Goal: Find specific page/section: Locate a particular part of the current website

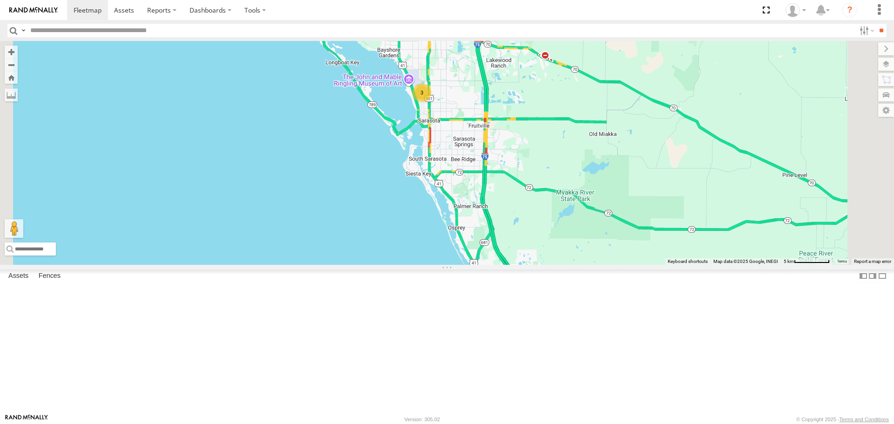
drag, startPoint x: 556, startPoint y: 108, endPoint x: 538, endPoint y: 180, distance: 74.8
click at [538, 180] on div "[PERSON_NAME] [PERSON_NAME] 3" at bounding box center [447, 153] width 894 height 224
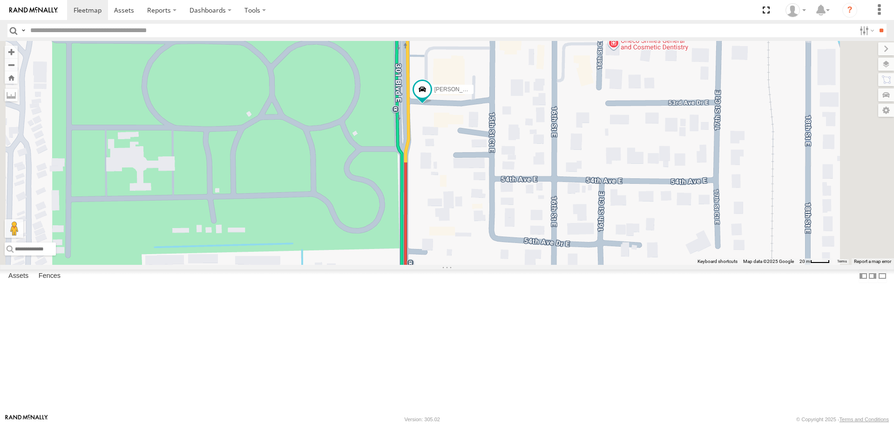
drag, startPoint x: 555, startPoint y: 222, endPoint x: 546, endPoint y: 163, distance: 59.0
click at [547, 169] on div "[PERSON_NAME] [PERSON_NAME]" at bounding box center [447, 153] width 894 height 224
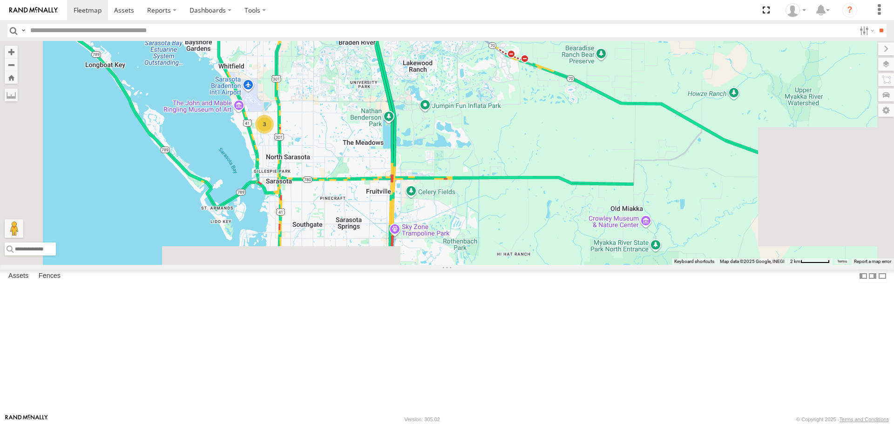
drag, startPoint x: 428, startPoint y: 255, endPoint x: 361, endPoint y: 84, distance: 183.4
click at [361, 84] on div "[PERSON_NAME] 3" at bounding box center [447, 153] width 894 height 224
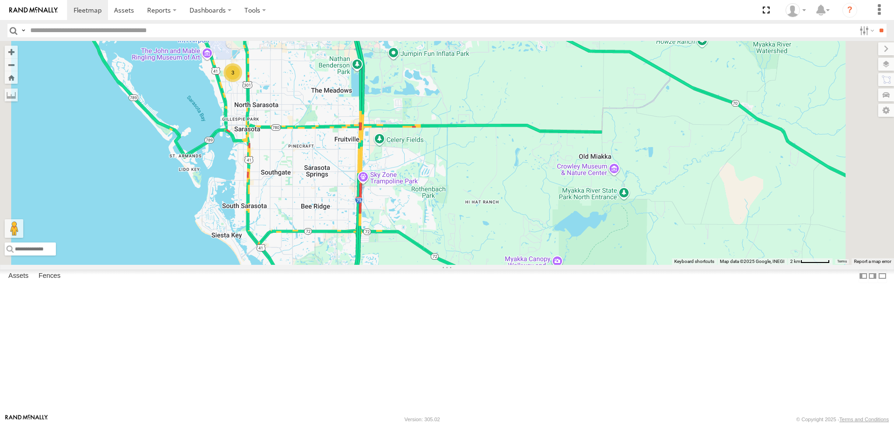
click at [242, 82] on div "3" at bounding box center [233, 72] width 19 height 19
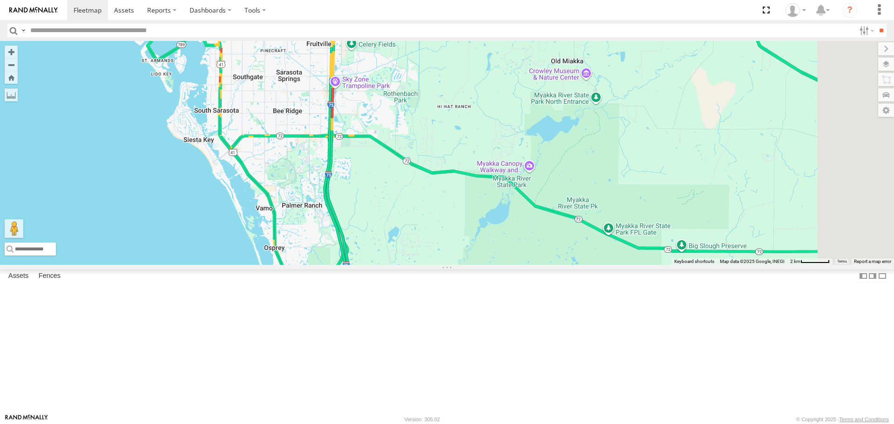
drag, startPoint x: 389, startPoint y: 221, endPoint x: 347, endPoint y: 72, distance: 155.4
click at [347, 72] on div "[PERSON_NAME] 3" at bounding box center [447, 153] width 894 height 224
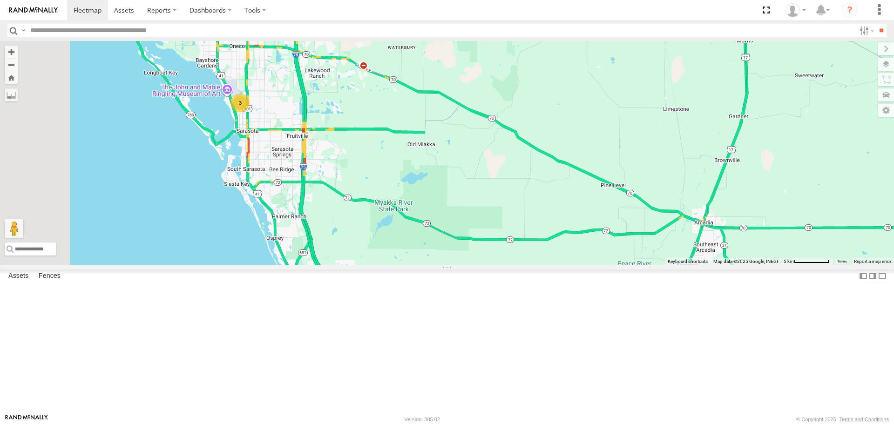
drag, startPoint x: 400, startPoint y: 178, endPoint x: 408, endPoint y: 229, distance: 51.8
click at [408, 229] on div "[PERSON_NAME] 3" at bounding box center [447, 153] width 894 height 224
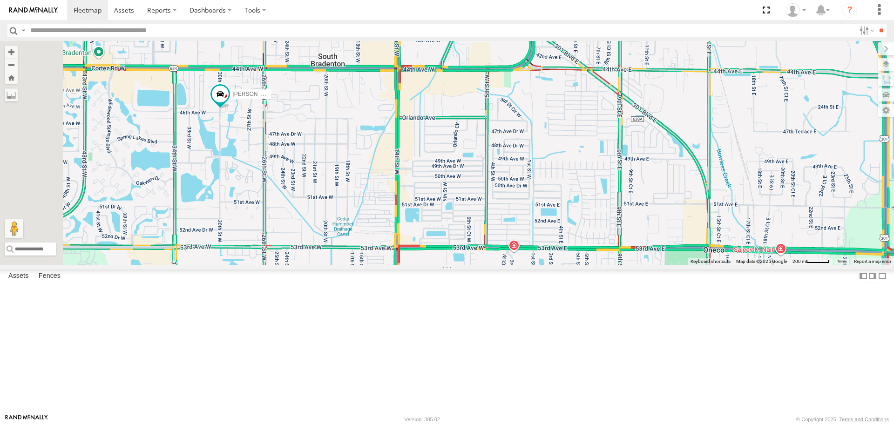
drag, startPoint x: 335, startPoint y: 112, endPoint x: 352, endPoint y: 200, distance: 89.6
click at [352, 200] on div "[PERSON_NAME] [PERSON_NAME]" at bounding box center [447, 153] width 894 height 224
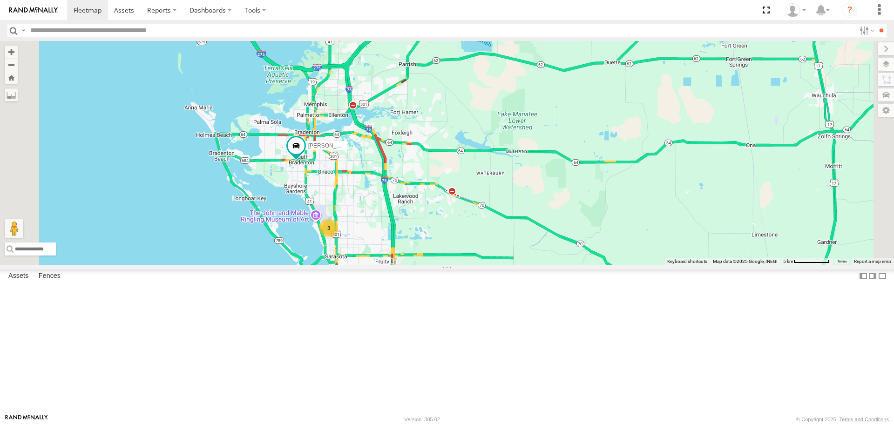
drag, startPoint x: 473, startPoint y: 313, endPoint x: 421, endPoint y: 219, distance: 108.0
click at [421, 219] on div "[PERSON_NAME] 3" at bounding box center [447, 153] width 894 height 224
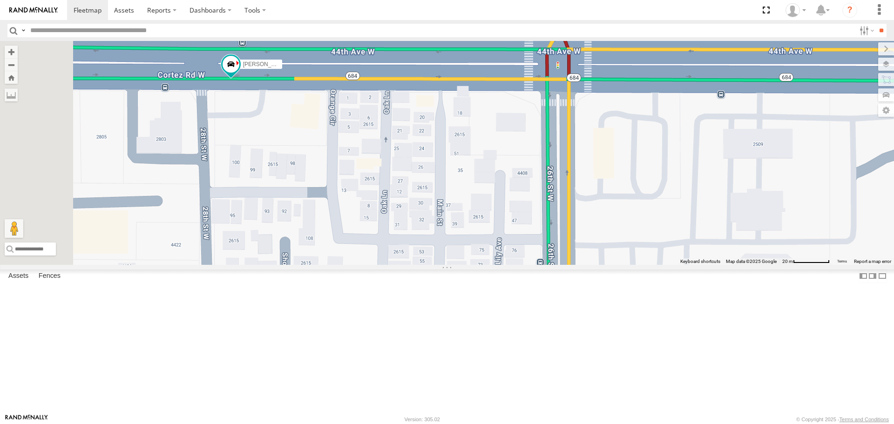
drag, startPoint x: 333, startPoint y: 159, endPoint x: 394, endPoint y: 202, distance: 74.6
click at [394, 202] on div "[PERSON_NAME]" at bounding box center [447, 153] width 894 height 224
drag, startPoint x: 573, startPoint y: 233, endPoint x: 559, endPoint y: 156, distance: 78.0
click at [559, 156] on div "[PERSON_NAME]" at bounding box center [447, 153] width 894 height 224
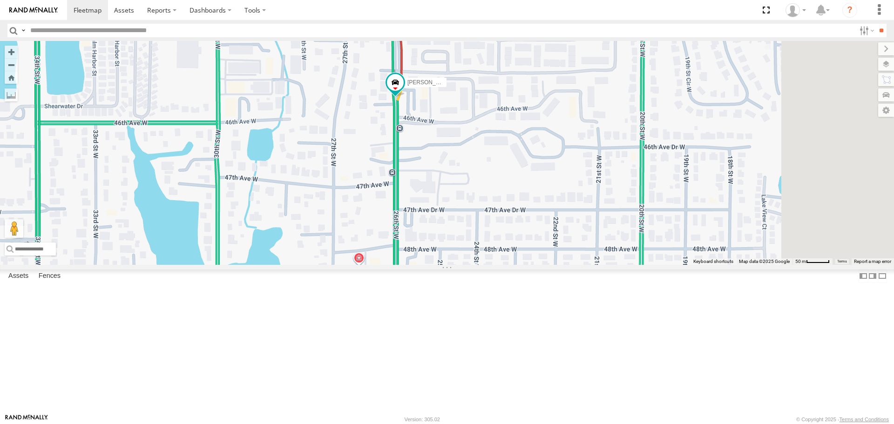
drag, startPoint x: 556, startPoint y: 340, endPoint x: 496, endPoint y: 215, distance: 138.1
click at [497, 217] on div "[PERSON_NAME]" at bounding box center [447, 153] width 894 height 224
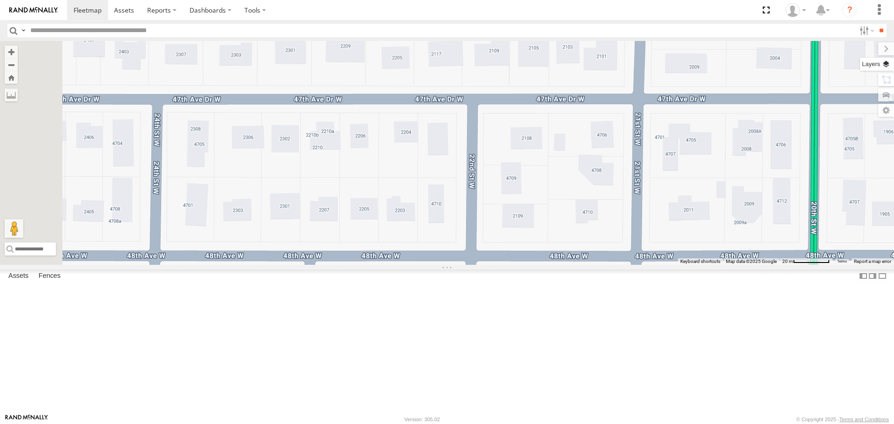
click at [887, 70] on label at bounding box center [877, 64] width 34 height 13
click at [0, 0] on span "Basemaps" at bounding box center [0, 0] width 0 height 0
click at [0, 0] on span "Satellite" at bounding box center [0, 0] width 0 height 0
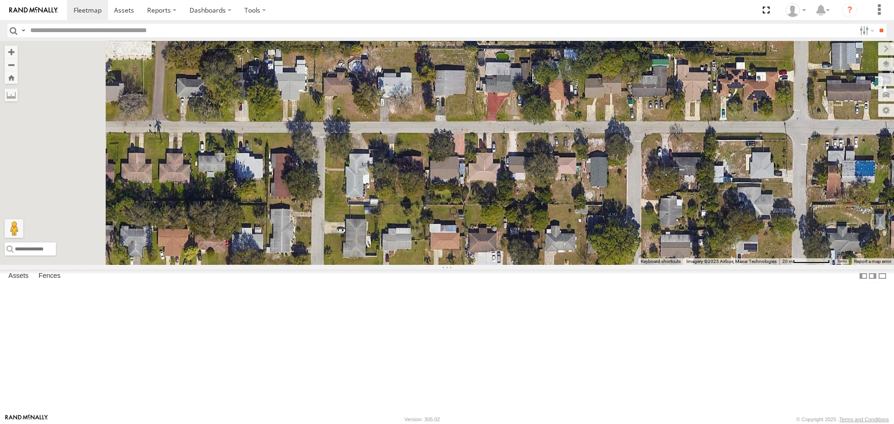
drag, startPoint x: 513, startPoint y: 218, endPoint x: 662, endPoint y: 245, distance: 151.5
click at [662, 245] on div "[PERSON_NAME]" at bounding box center [447, 153] width 894 height 224
click at [0, 0] on span "Satellite + Roadmap" at bounding box center [0, 0] width 0 height 0
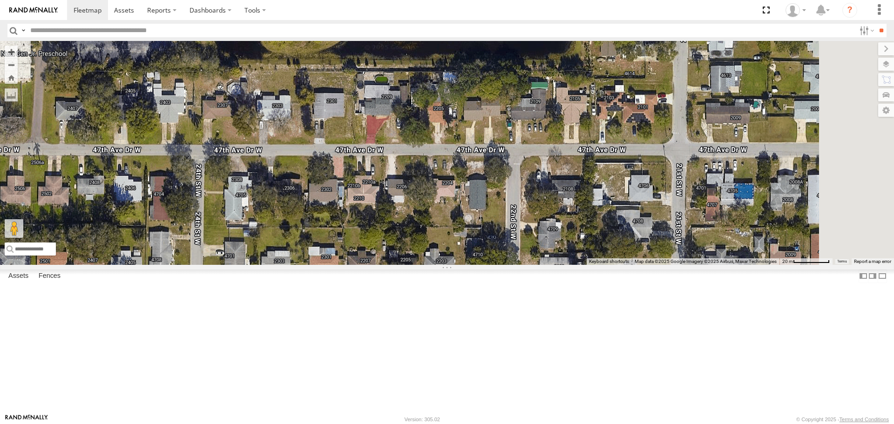
drag, startPoint x: 598, startPoint y: 219, endPoint x: 475, endPoint y: 242, distance: 125.1
click at [475, 242] on div "[PERSON_NAME]" at bounding box center [447, 153] width 894 height 224
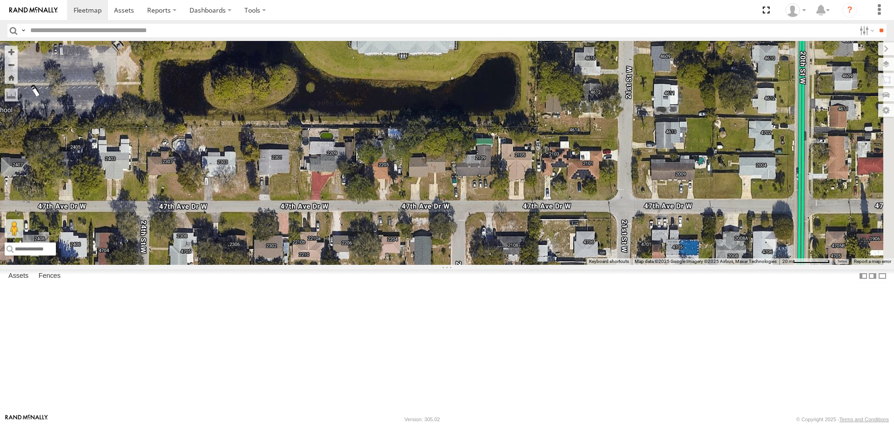
drag, startPoint x: 604, startPoint y: 251, endPoint x: 550, endPoint y: 288, distance: 65.6
click at [550, 265] on div "[PERSON_NAME]" at bounding box center [447, 153] width 894 height 224
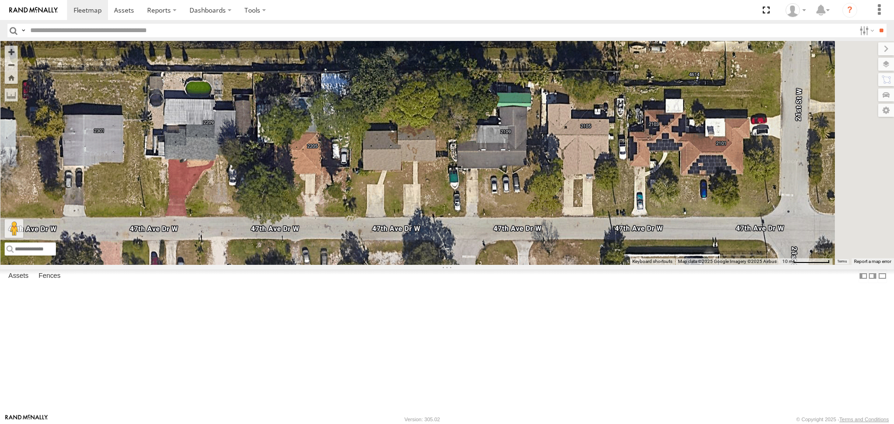
drag, startPoint x: 596, startPoint y: 274, endPoint x: 521, endPoint y: 275, distance: 75.5
click at [521, 265] on div "[PERSON_NAME]" at bounding box center [447, 153] width 894 height 224
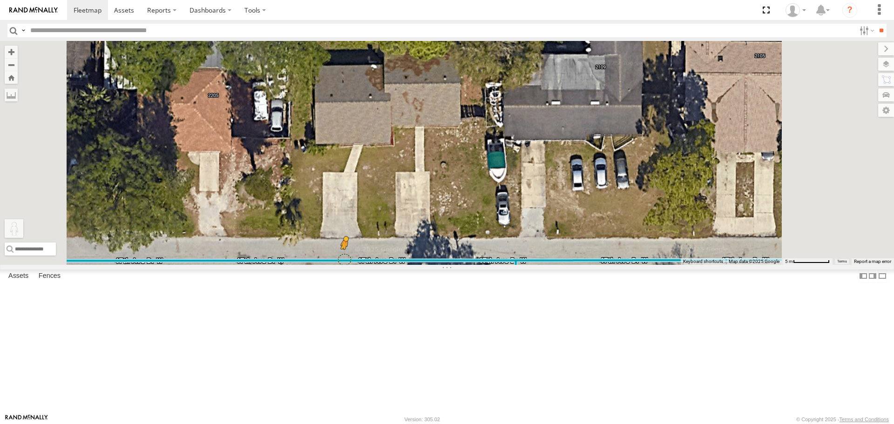
drag, startPoint x: 250, startPoint y: 377, endPoint x: 462, endPoint y: 334, distance: 216.3
click at [462, 265] on div "[PERSON_NAME] To activate drag with keyboard, press Alt + Enter. Once in keyboa…" at bounding box center [447, 153] width 894 height 224
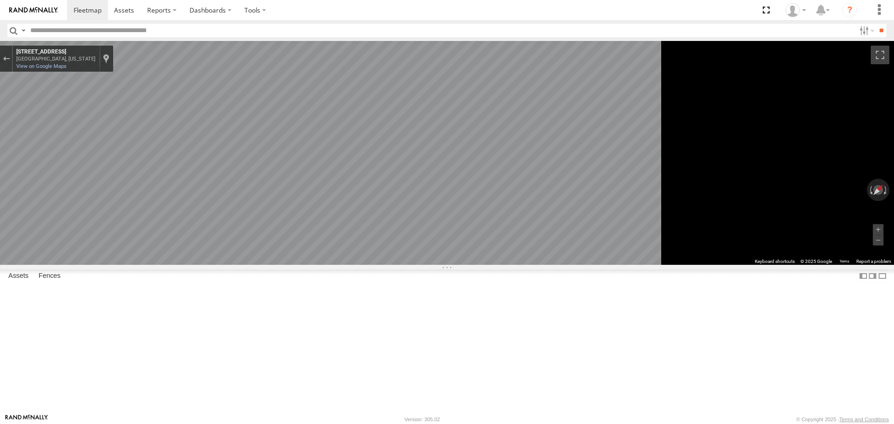
click at [539, 265] on div "Map" at bounding box center [447, 153] width 894 height 224
click at [383, 263] on icon "Go East, 47th Ave Dr W" at bounding box center [348, 265] width 69 height 26
click at [319, 308] on icon "Go West, 47th Ave Dr W" at bounding box center [295, 311] width 47 height 20
click at [180, 238] on main "← Move left → Move right ↑ Move up ↓ Move down + Zoom in - Zoom out Home Jump l…" at bounding box center [447, 227] width 894 height 373
click at [229, 246] on main "← Move left → Move right ↑ Move up ↓ Move down + Zoom in - Zoom out Home Jump l…" at bounding box center [447, 227] width 894 height 373
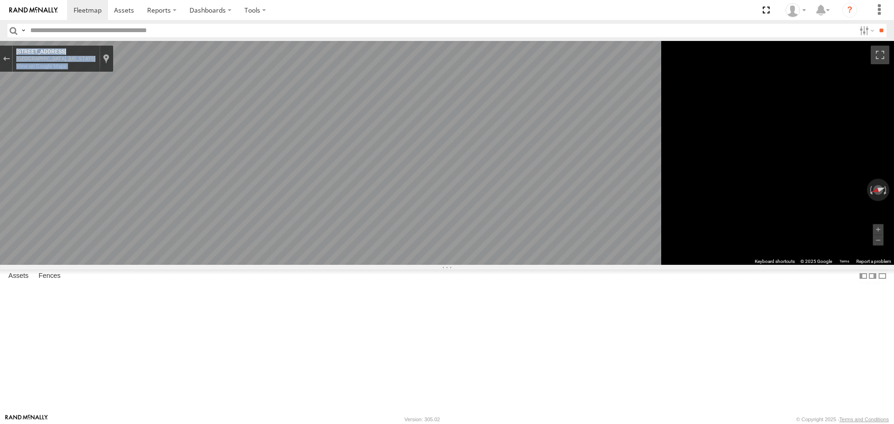
click at [512, 265] on div "← Move left → Move right ↑ Move up ↓ Move down + Zoom in - Zoom out Home Jump l…" at bounding box center [447, 153] width 894 height 224
click at [392, 318] on icon "Go South, 20th St W" at bounding box center [363, 322] width 57 height 21
click at [10, 60] on div "Exit the Street View" at bounding box center [6, 59] width 7 height 6
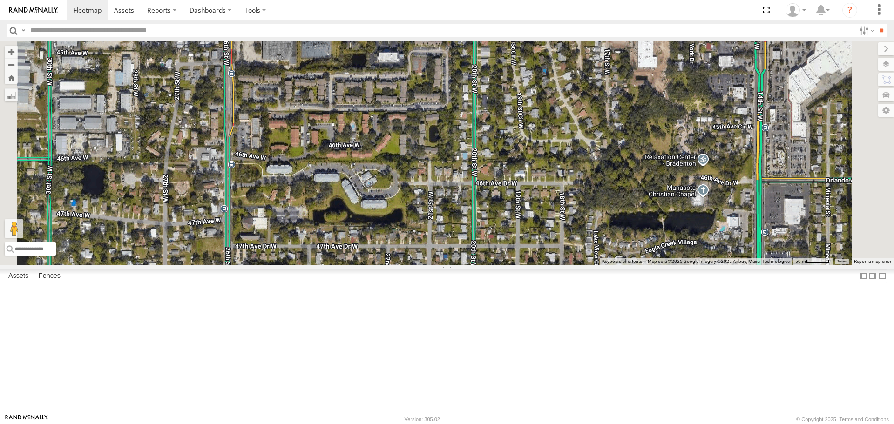
drag, startPoint x: 518, startPoint y: 223, endPoint x: 482, endPoint y: 292, distance: 78.5
click at [482, 265] on div "Loading..." at bounding box center [447, 153] width 894 height 224
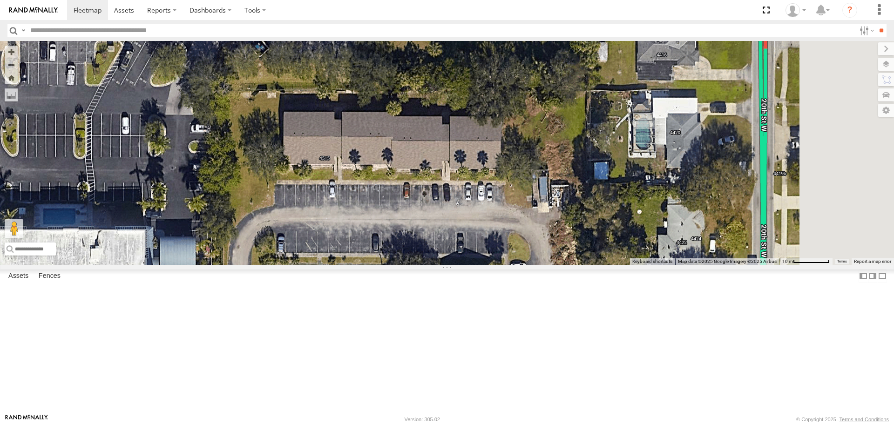
drag, startPoint x: 535, startPoint y: 109, endPoint x: 481, endPoint y: 291, distance: 190.4
click at [481, 265] on div "Loading..." at bounding box center [447, 153] width 894 height 224
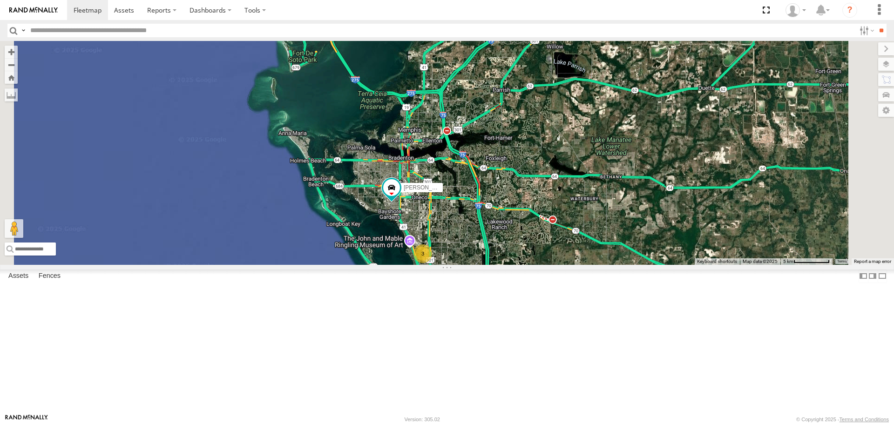
click at [0, 0] on span "Roadmap" at bounding box center [0, 0] width 0 height 0
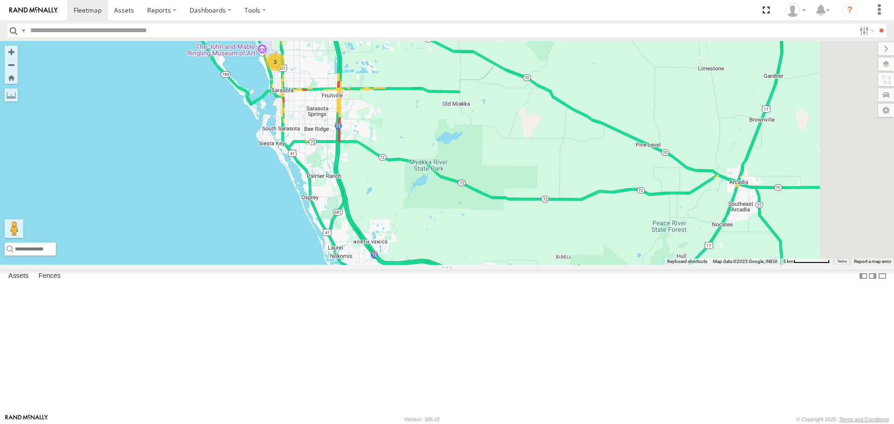
drag, startPoint x: 624, startPoint y: 346, endPoint x: 466, endPoint y: 143, distance: 256.8
click at [466, 143] on div "[PERSON_NAME] 3 Loading..." at bounding box center [447, 153] width 894 height 224
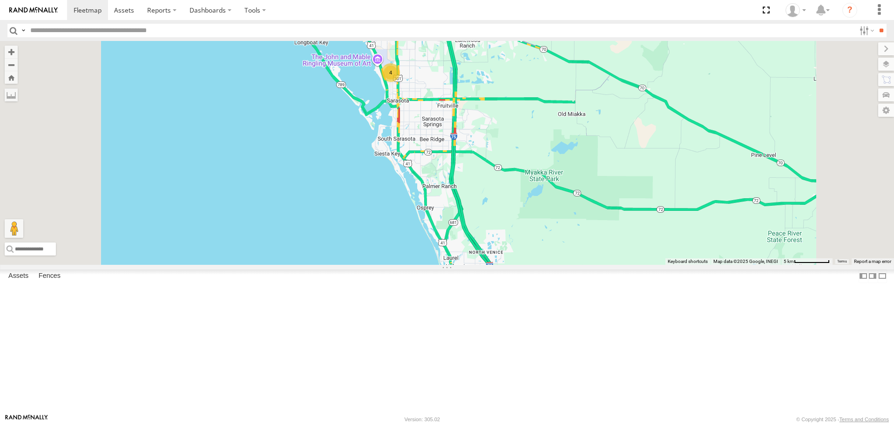
drag, startPoint x: 540, startPoint y: 81, endPoint x: 551, endPoint y: 166, distance: 86.0
click at [552, 166] on div "[PERSON_NAME] 4 Loading..." at bounding box center [447, 153] width 894 height 224
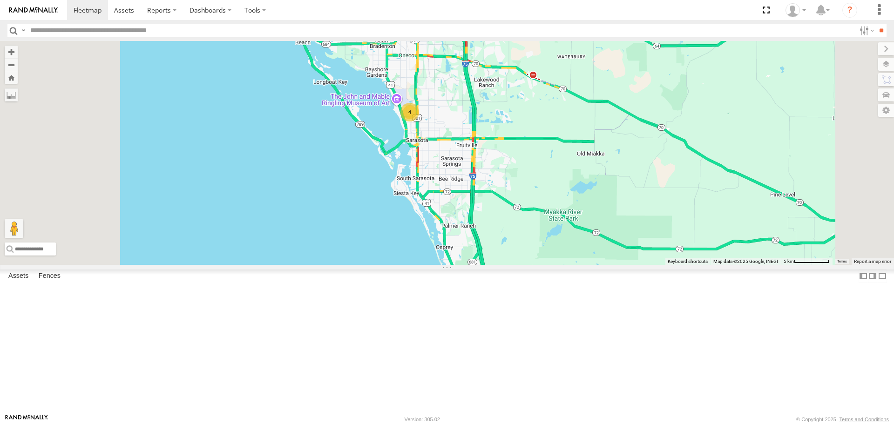
drag, startPoint x: 573, startPoint y: 164, endPoint x: 585, endPoint y: 338, distance: 174.1
click at [587, 265] on div "[PERSON_NAME] 4 Loading..." at bounding box center [447, 153] width 894 height 224
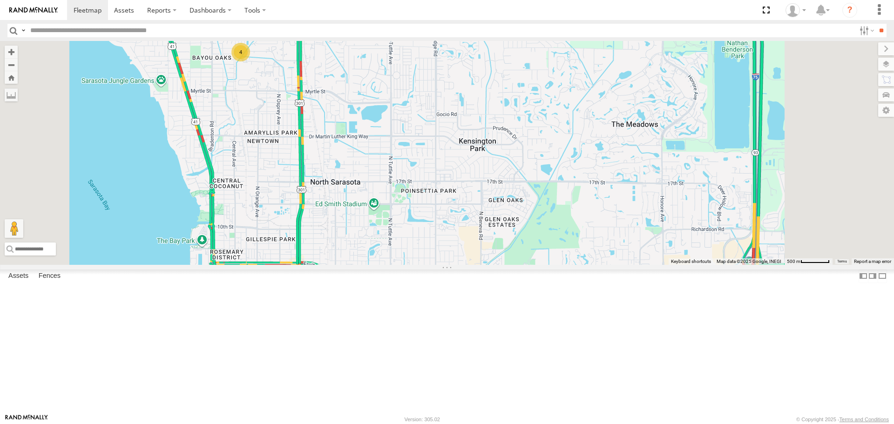
click at [250, 61] on div "4" at bounding box center [240, 52] width 19 height 19
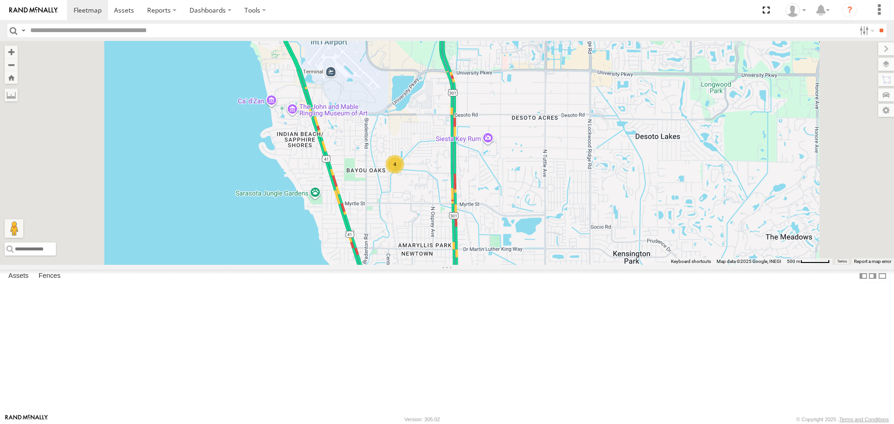
click at [293, 265] on div "4 Loading..." at bounding box center [447, 153] width 894 height 224
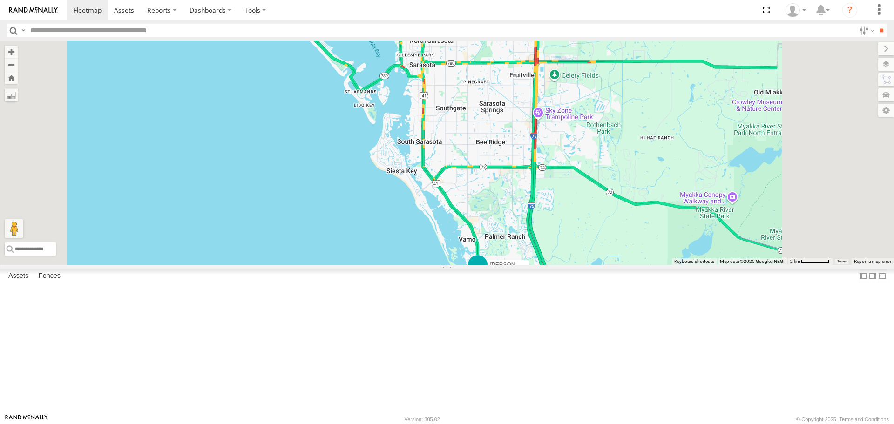
click at [486, 273] on span at bounding box center [477, 265] width 17 height 17
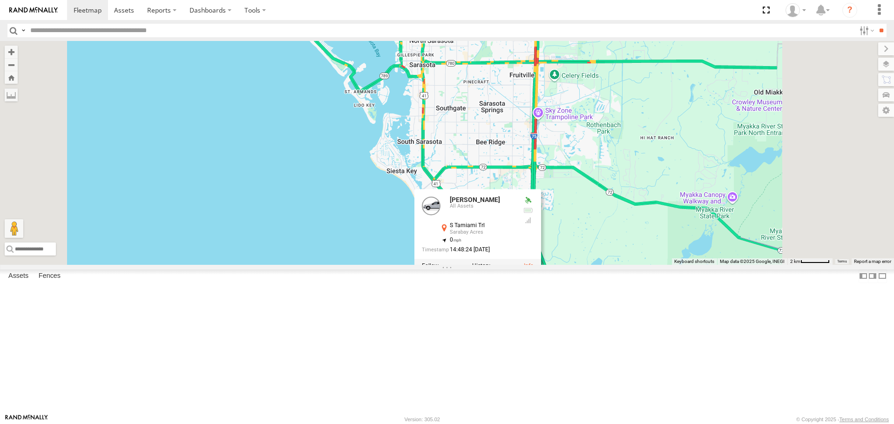
click at [618, 219] on div "[PERSON_NAME] 4 [PERSON_NAME] All Assets S Tamiami Trl Sarabay Acres 27.1954 , …" at bounding box center [447, 153] width 894 height 224
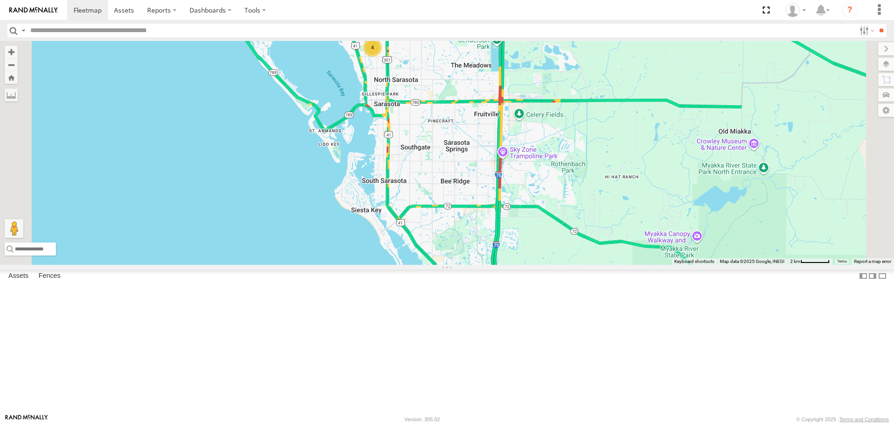
drag, startPoint x: 601, startPoint y: 211, endPoint x: 520, endPoint y: 225, distance: 82.7
click at [553, 249] on div "[PERSON_NAME] 4 Loading..." at bounding box center [447, 153] width 894 height 224
click at [534, 238] on div "[PERSON_NAME] 4 Loading..." at bounding box center [447, 153] width 894 height 224
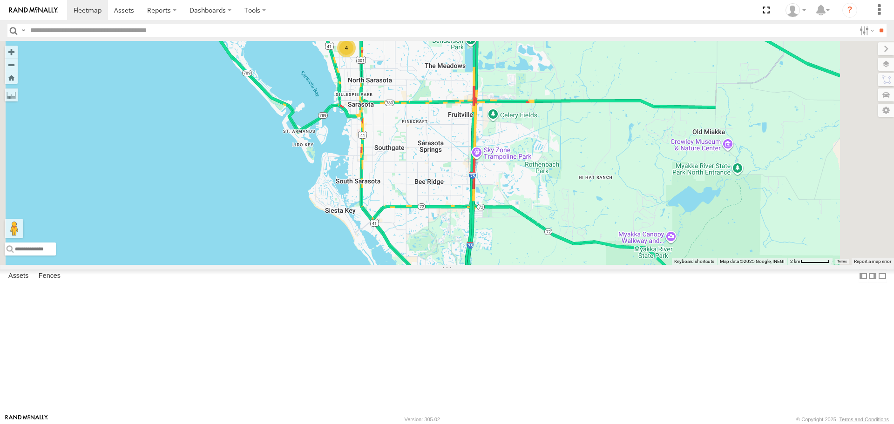
drag, startPoint x: 520, startPoint y: 225, endPoint x: 498, endPoint y: 180, distance: 50.0
click at [501, 188] on div "[PERSON_NAME] 4 Loading..." at bounding box center [447, 153] width 894 height 224
click at [498, 180] on div "[PERSON_NAME] 4 Loading..." at bounding box center [447, 153] width 894 height 224
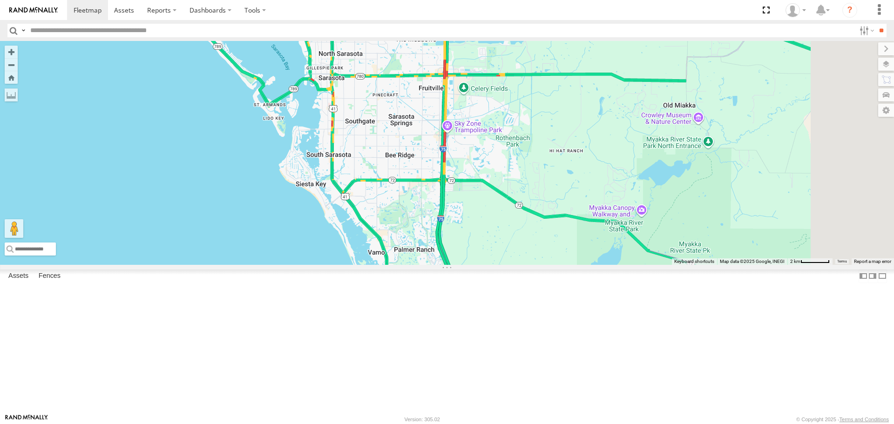
drag, startPoint x: 574, startPoint y: 264, endPoint x: 511, endPoint y: 213, distance: 80.5
click at [511, 213] on div "[PERSON_NAME] 4 Loading..." at bounding box center [447, 153] width 894 height 224
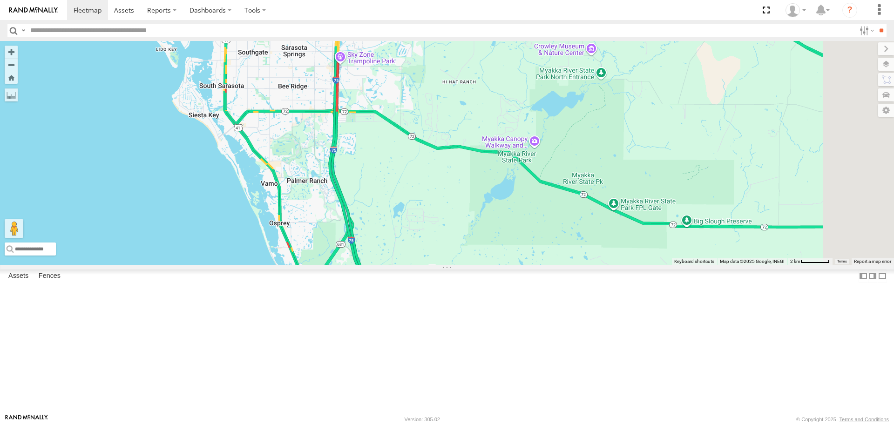
drag, startPoint x: 674, startPoint y: 250, endPoint x: 479, endPoint y: 98, distance: 247.2
click at [479, 99] on div "[PERSON_NAME] 4 Loading..." at bounding box center [447, 153] width 894 height 224
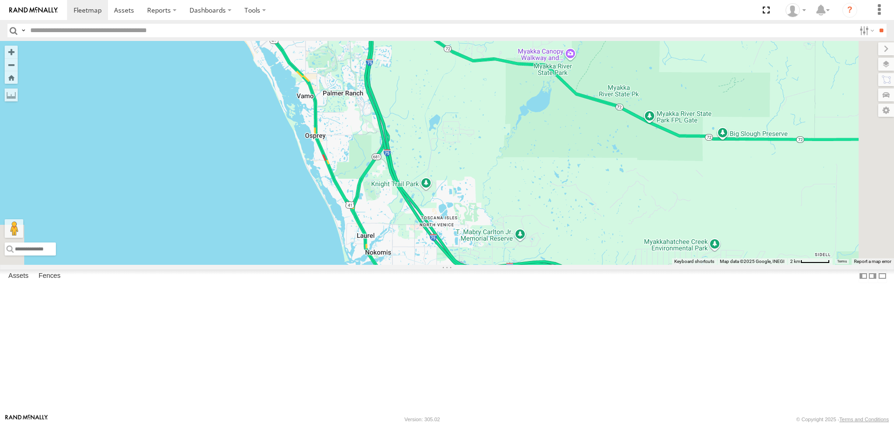
drag, startPoint x: 598, startPoint y: 308, endPoint x: 419, endPoint y: 199, distance: 209.4
click at [447, 215] on div "[PERSON_NAME] 4 Loading..." at bounding box center [447, 153] width 894 height 224
click at [419, 199] on div "[PERSON_NAME] 4 Loading..." at bounding box center [447, 153] width 894 height 224
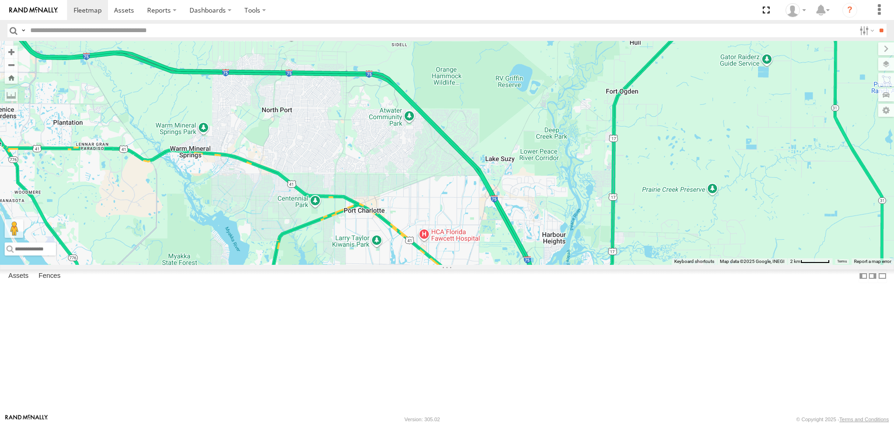
drag, startPoint x: 694, startPoint y: 326, endPoint x: 477, endPoint y: 244, distance: 232.0
click at [477, 244] on div "[PERSON_NAME] 4 Loading..." at bounding box center [447, 153] width 894 height 224
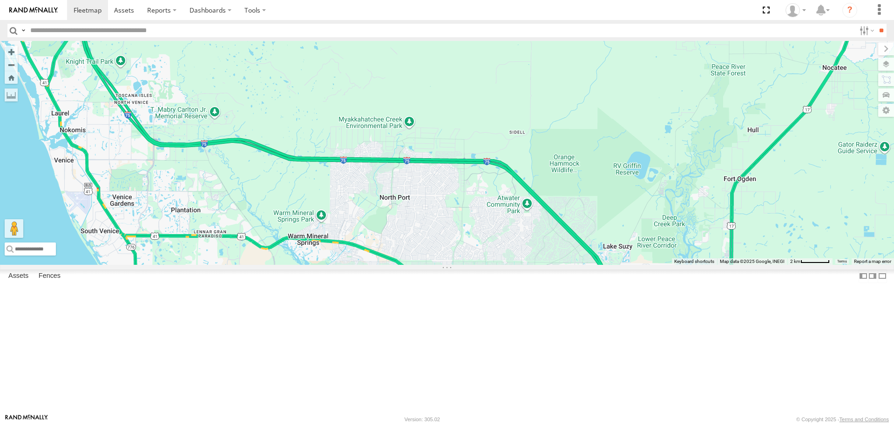
drag, startPoint x: 387, startPoint y: 195, endPoint x: 506, endPoint y: 285, distance: 149.9
click at [506, 265] on div "[PERSON_NAME] 4 Loading..." at bounding box center [447, 153] width 894 height 224
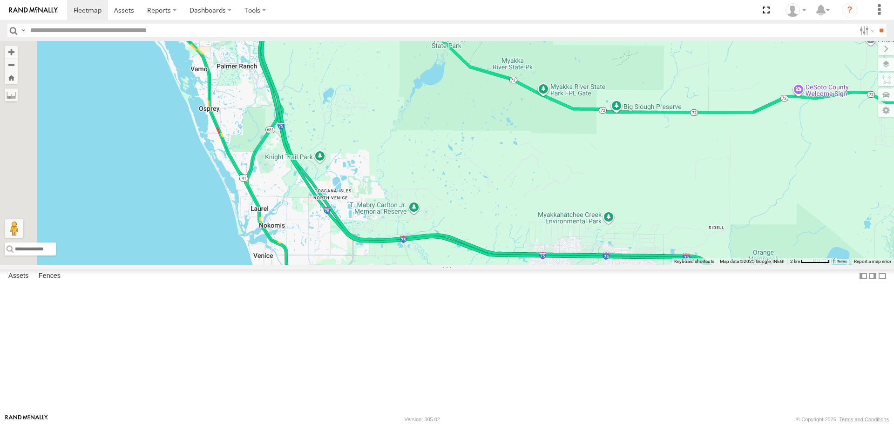
drag, startPoint x: 412, startPoint y: 261, endPoint x: 579, endPoint y: 330, distance: 180.4
click at [579, 265] on div "[PERSON_NAME] 4 Loading..." at bounding box center [447, 153] width 894 height 224
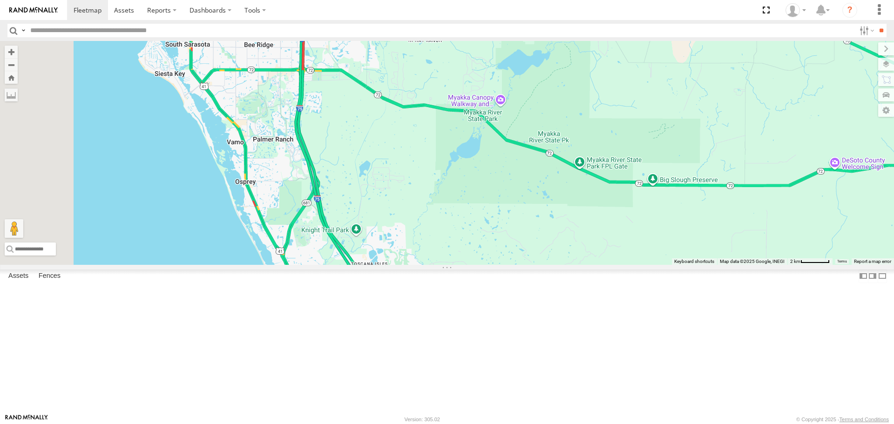
drag, startPoint x: 506, startPoint y: 203, endPoint x: 540, endPoint y: 281, distance: 85.1
click at [544, 265] on div "[PERSON_NAME] 4 Loading..." at bounding box center [447, 153] width 894 height 224
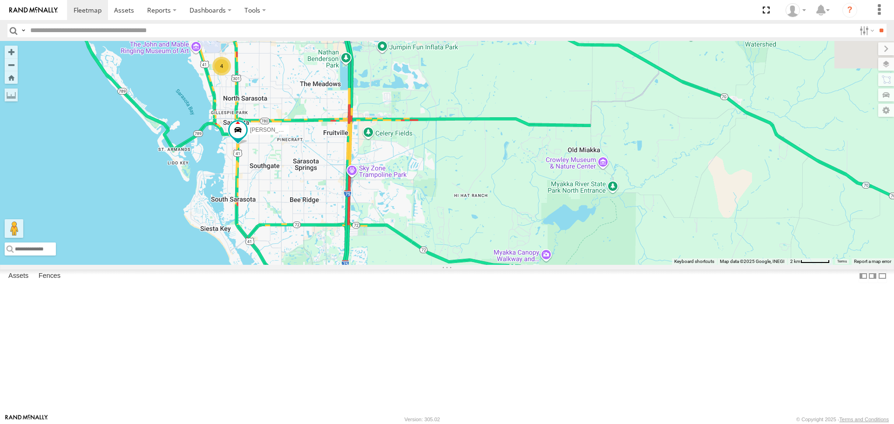
drag, startPoint x: 514, startPoint y: 211, endPoint x: 535, endPoint y: 300, distance: 91.7
click at [535, 265] on div "[PERSON_NAME] 4 Loading..." at bounding box center [447, 153] width 894 height 224
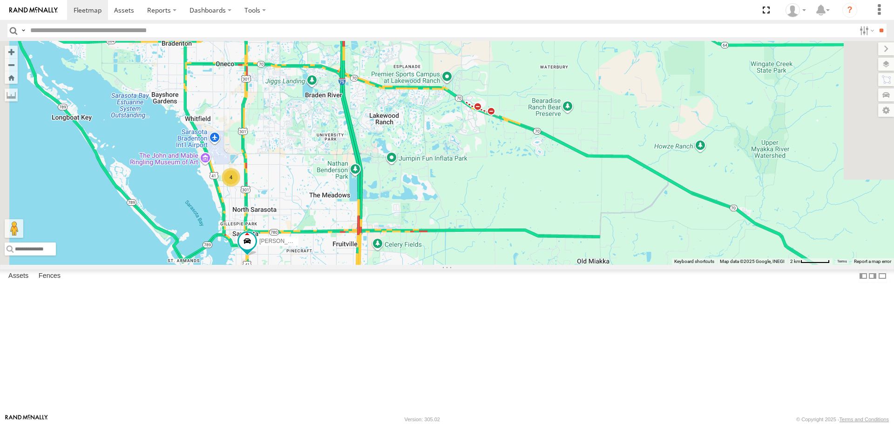
drag, startPoint x: 500, startPoint y: 253, endPoint x: 488, endPoint y: 287, distance: 36.5
click at [501, 265] on div "[PERSON_NAME] 4 Loading..." at bounding box center [447, 153] width 894 height 224
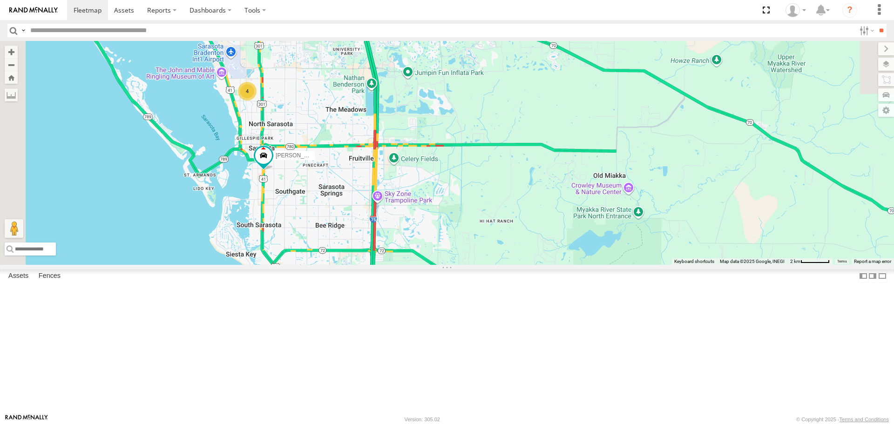
drag, startPoint x: 414, startPoint y: 294, endPoint x: 415, endPoint y: 199, distance: 95.5
click at [421, 191] on div "[PERSON_NAME] 4 Loading..." at bounding box center [447, 153] width 894 height 224
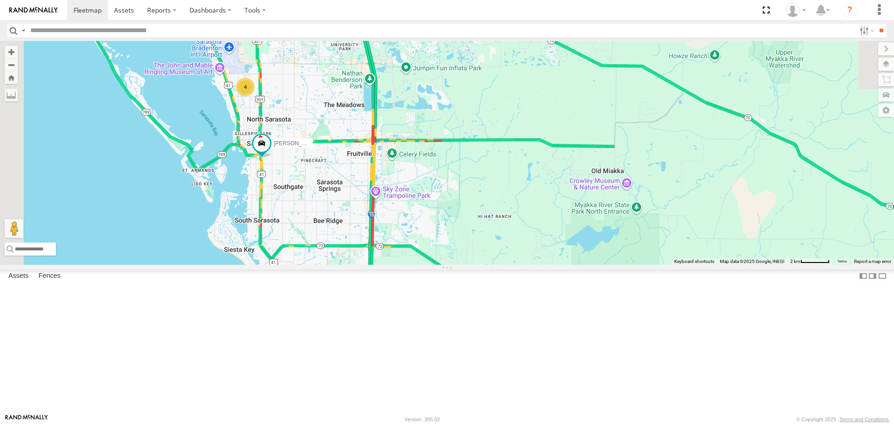
click at [0, 0] on label at bounding box center [0, 0] width 0 height 0
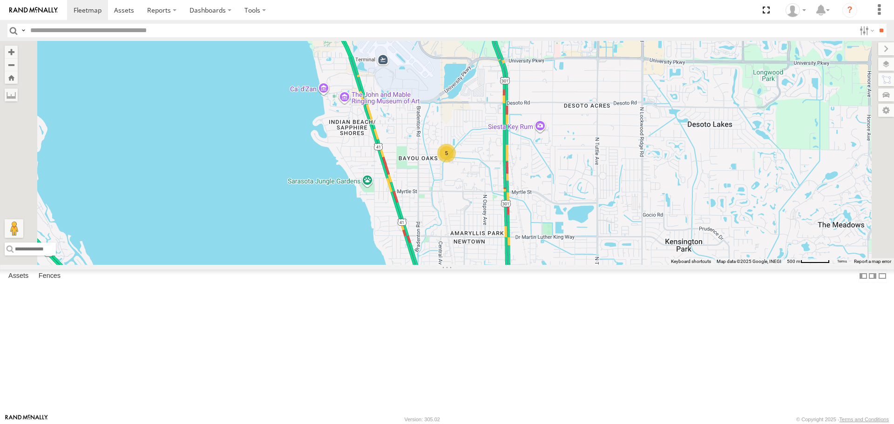
click at [456, 163] on div "5" at bounding box center [446, 153] width 19 height 19
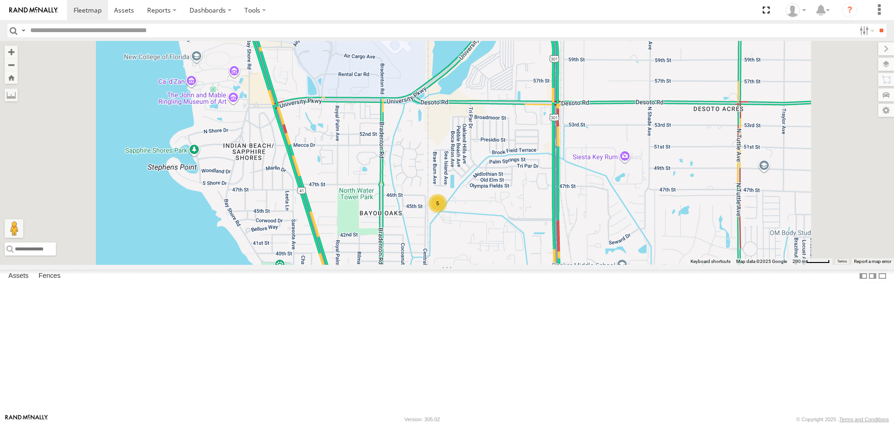
drag, startPoint x: 452, startPoint y: 166, endPoint x: 445, endPoint y: 239, distance: 73.9
click at [445, 239] on div "5 Loading..." at bounding box center [447, 153] width 894 height 224
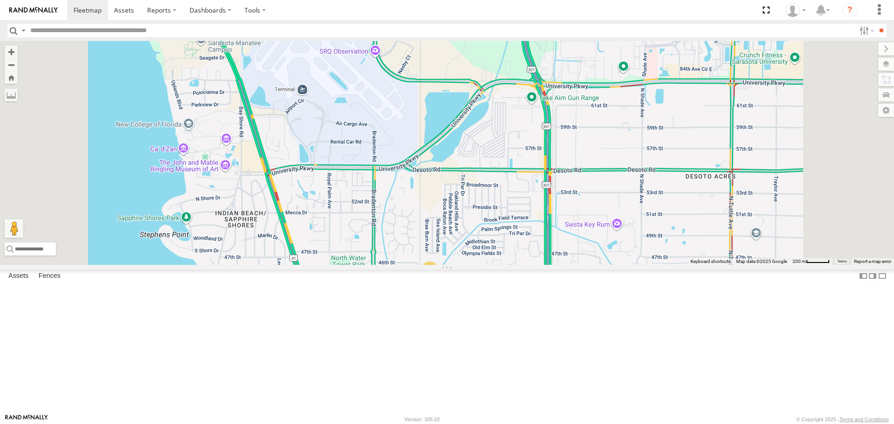
click at [419, 169] on div "5 Loading..." at bounding box center [447, 153] width 894 height 224
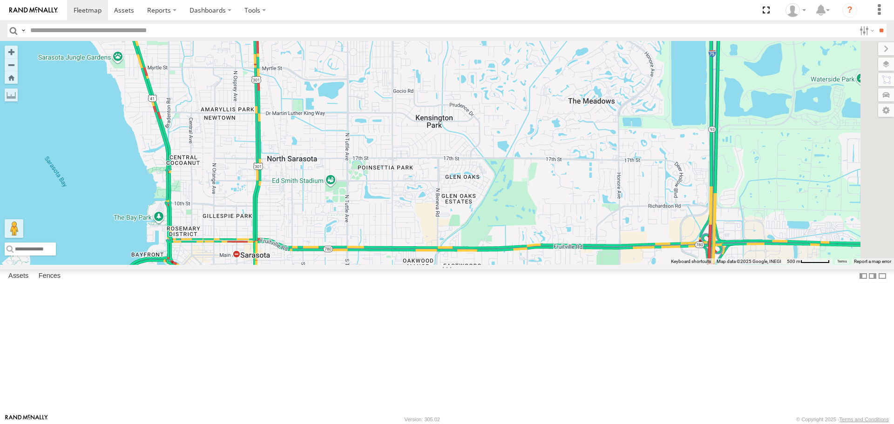
drag, startPoint x: 542, startPoint y: 263, endPoint x: 292, endPoint y: 139, distance: 278.7
click at [292, 139] on div "5 Loading..." at bounding box center [447, 153] width 894 height 224
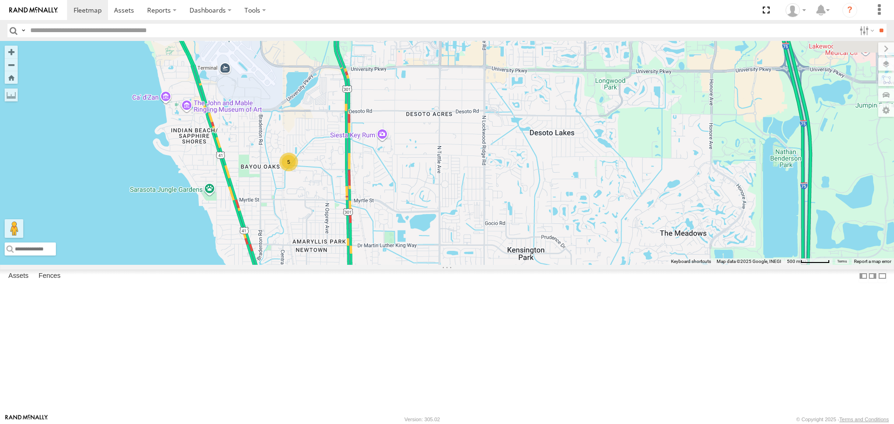
drag, startPoint x: 351, startPoint y: 219, endPoint x: 415, endPoint y: 303, distance: 105.3
click at [415, 265] on div "5 Loading..." at bounding box center [447, 153] width 894 height 224
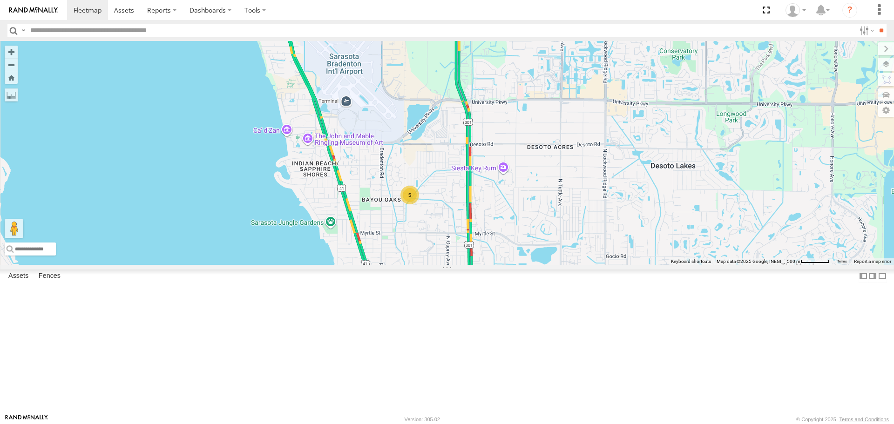
drag, startPoint x: 565, startPoint y: 266, endPoint x: 484, endPoint y: 319, distance: 96.0
click at [484, 265] on div "5 Loading..." at bounding box center [447, 153] width 894 height 224
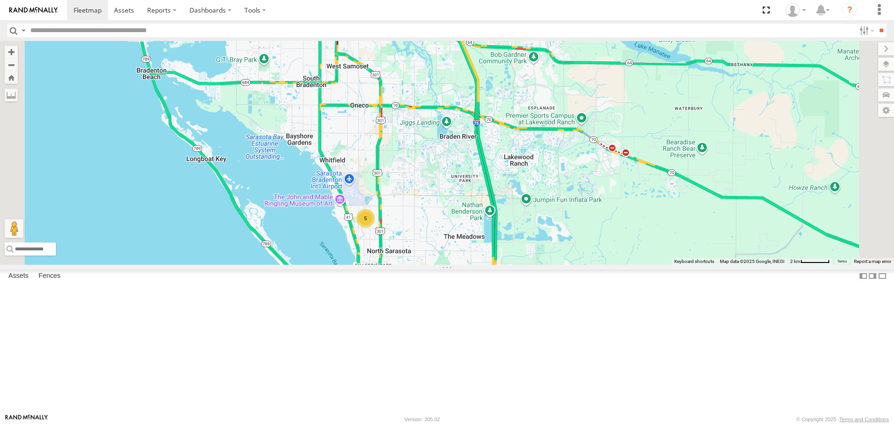
drag, startPoint x: 490, startPoint y: 309, endPoint x: 451, endPoint y: 228, distance: 90.2
click at [375, 228] on div "5" at bounding box center [365, 218] width 19 height 19
